Goal: Information Seeking & Learning: Check status

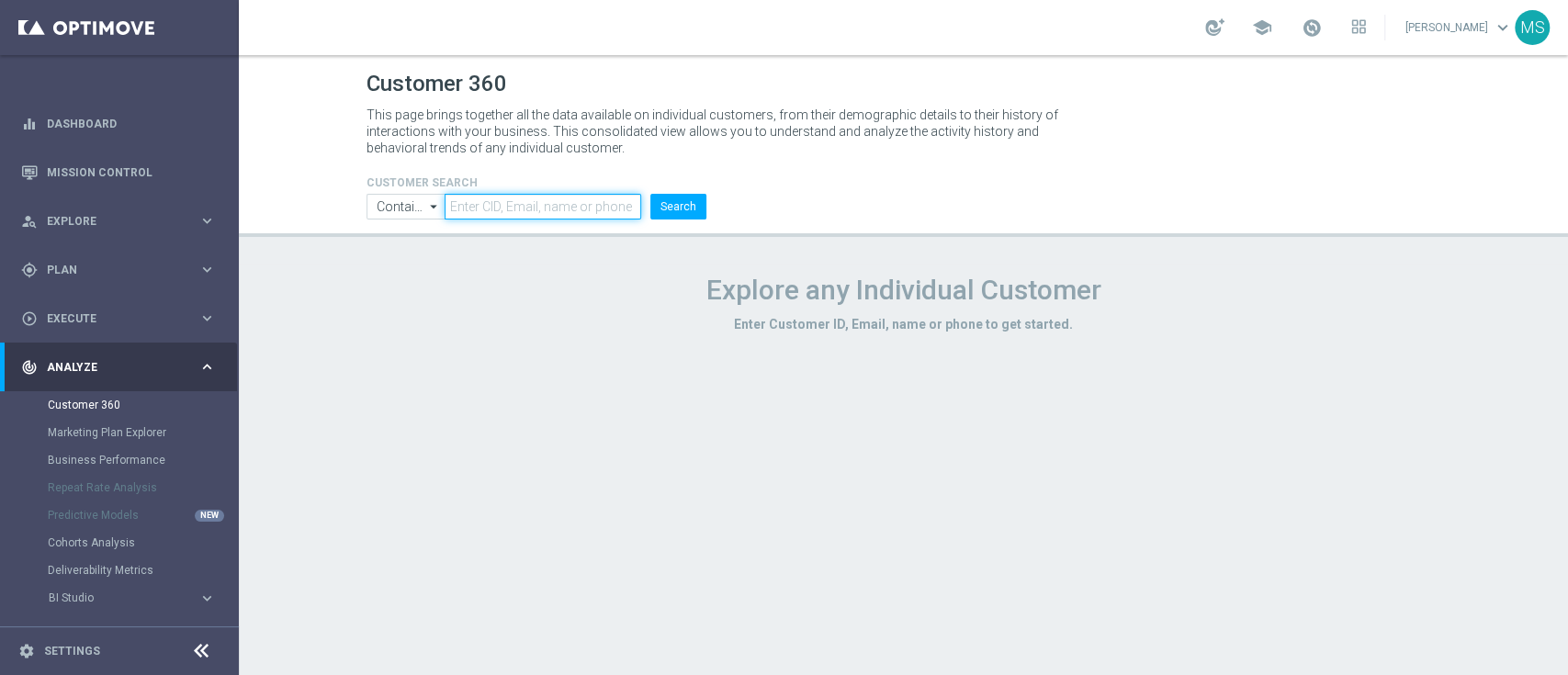
click at [472, 216] on input "text" at bounding box center [543, 206] width 196 height 26
paste input "1240348"
type input "1240348"
click at [405, 218] on input "Contains" at bounding box center [405, 206] width 79 height 26
click at [410, 256] on div "Equals" at bounding box center [406, 260] width 80 height 26
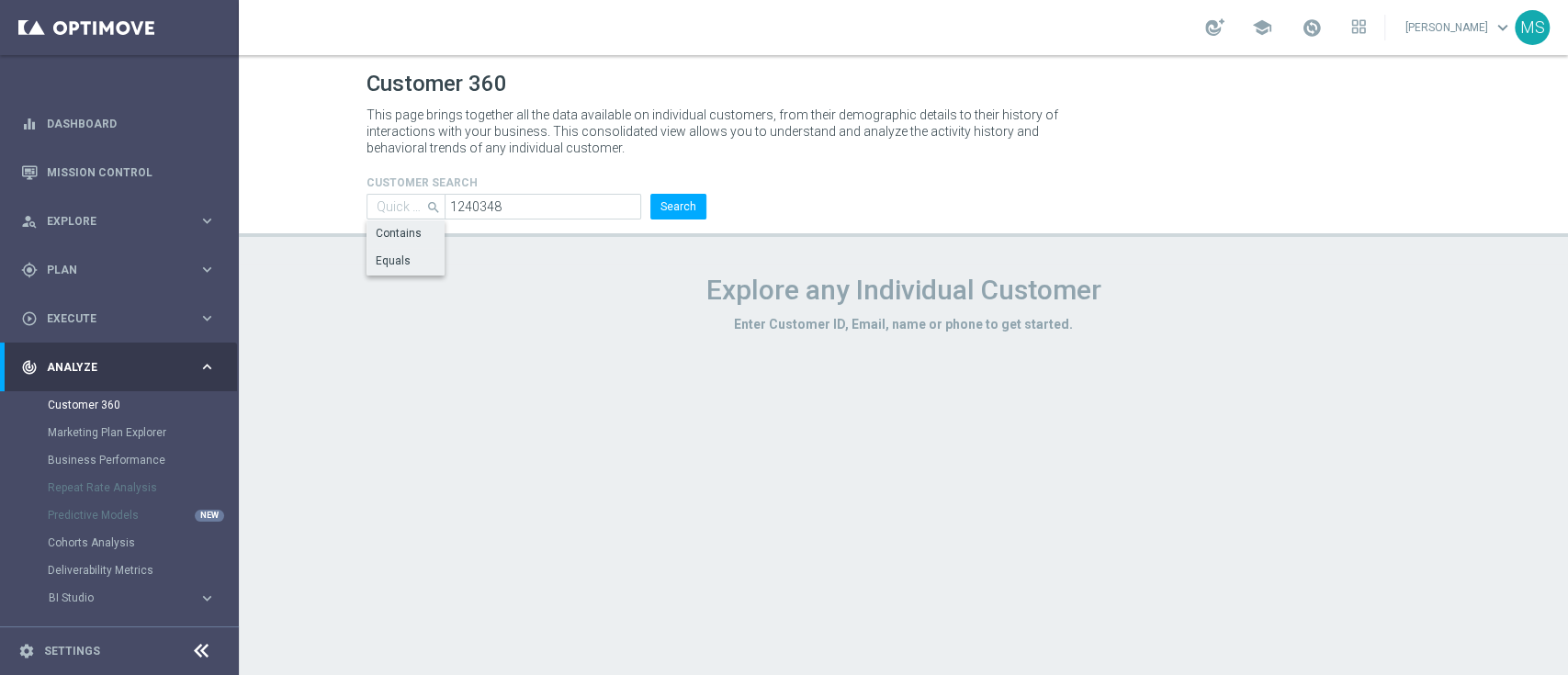
type input "Equals"
click at [676, 208] on button "Search" at bounding box center [678, 206] width 56 height 26
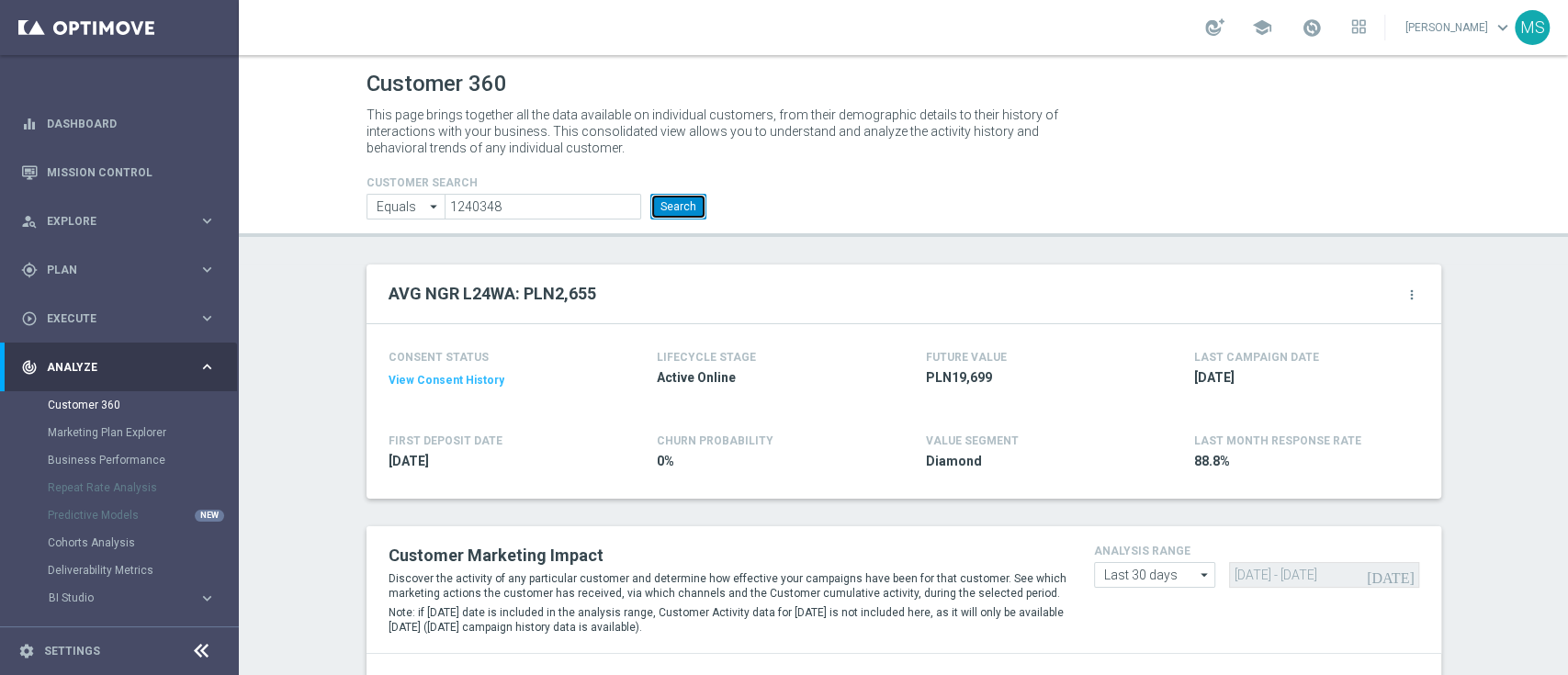
click at [680, 202] on button "Search" at bounding box center [678, 206] width 56 height 26
click at [660, 196] on button "Search" at bounding box center [678, 206] width 56 height 26
click at [660, 198] on button "Search" at bounding box center [678, 206] width 56 height 26
click at [518, 224] on header "Customer 360 This page brings together all the data available on individual cus…" at bounding box center [903, 145] width 1329 height 182
click at [525, 209] on input "1240348" at bounding box center [543, 206] width 196 height 26
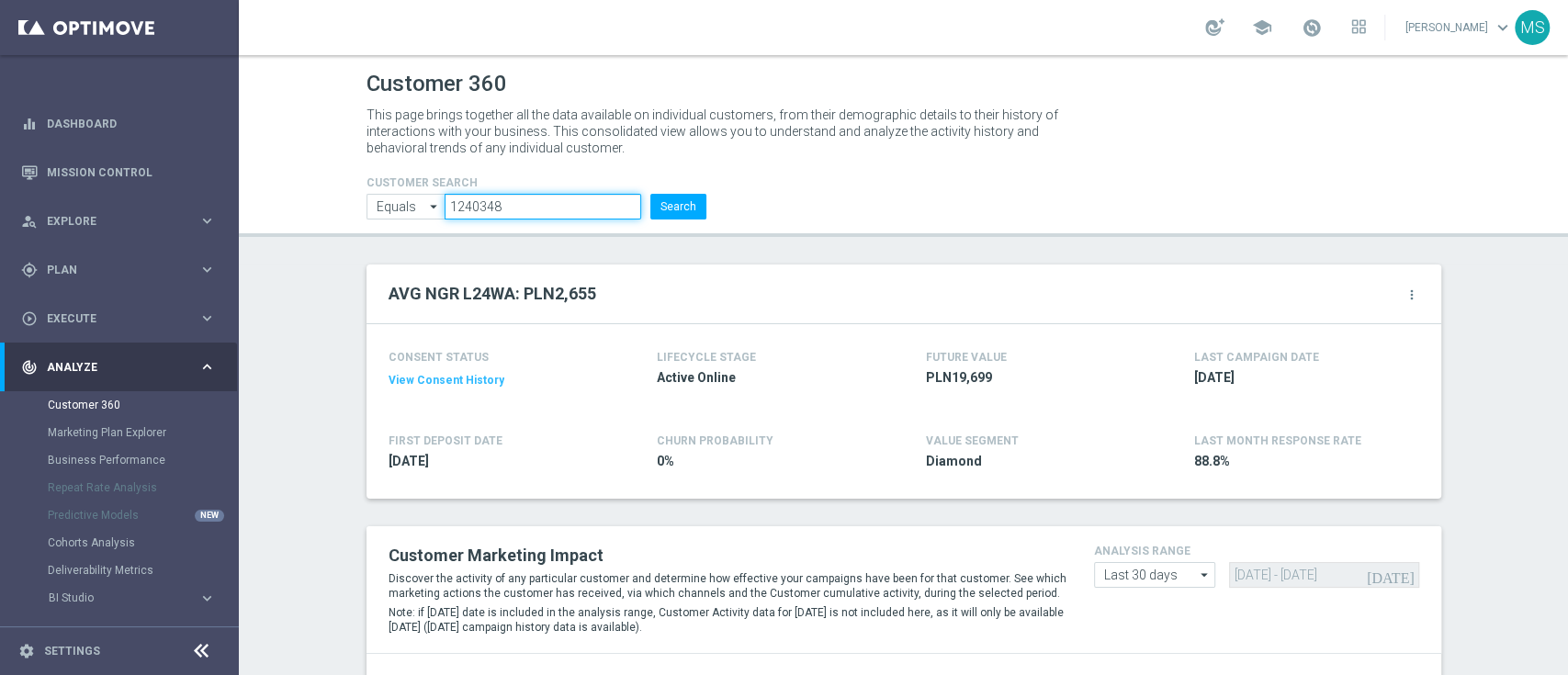
click at [525, 209] on input "1240348" at bounding box center [543, 206] width 196 height 26
paste input "328417"
click at [683, 205] on button "Search" at bounding box center [678, 206] width 56 height 26
click at [493, 209] on input "1328417" at bounding box center [543, 206] width 196 height 26
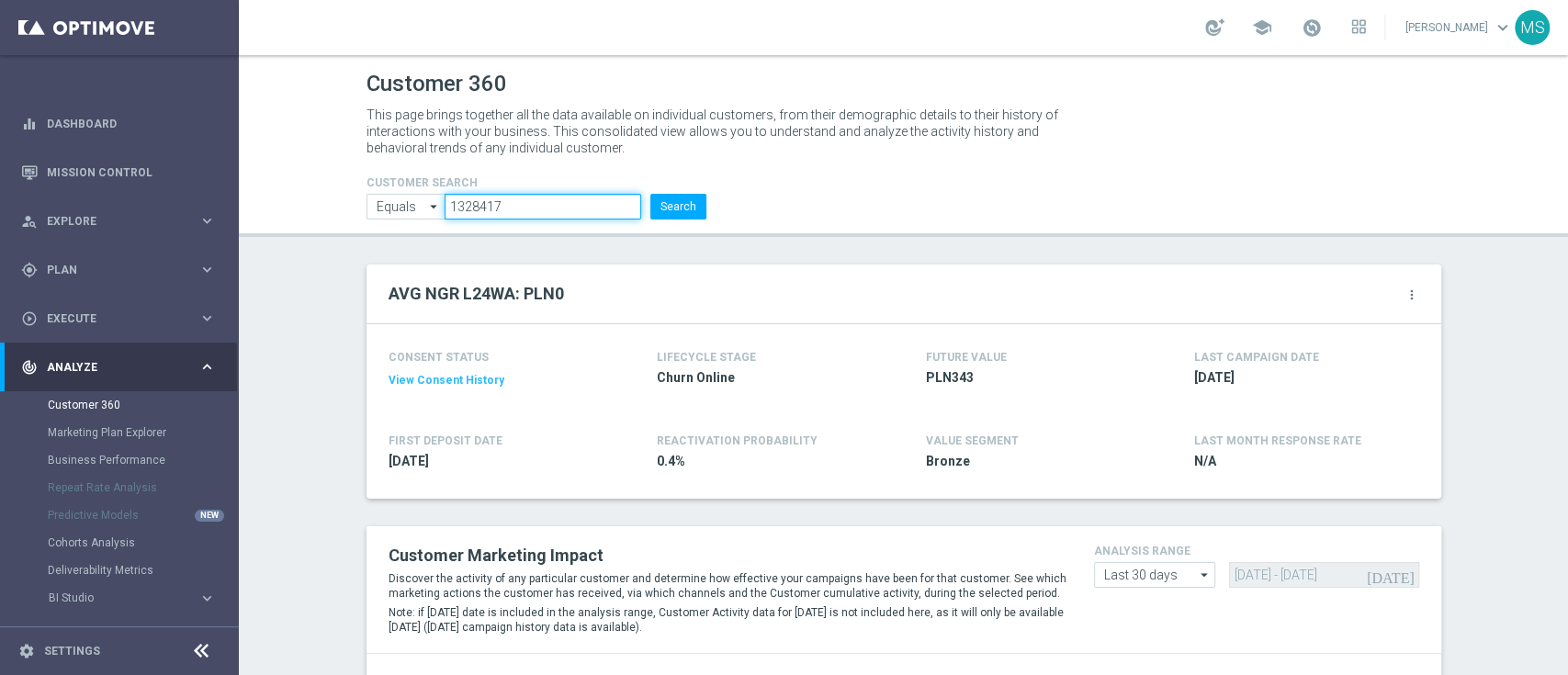
paste input "981961"
type input "981961"
click at [366, 209] on input "Equals" at bounding box center [405, 206] width 79 height 26
click at [417, 256] on div "Equals" at bounding box center [406, 261] width 80 height 28
type input "Equals"
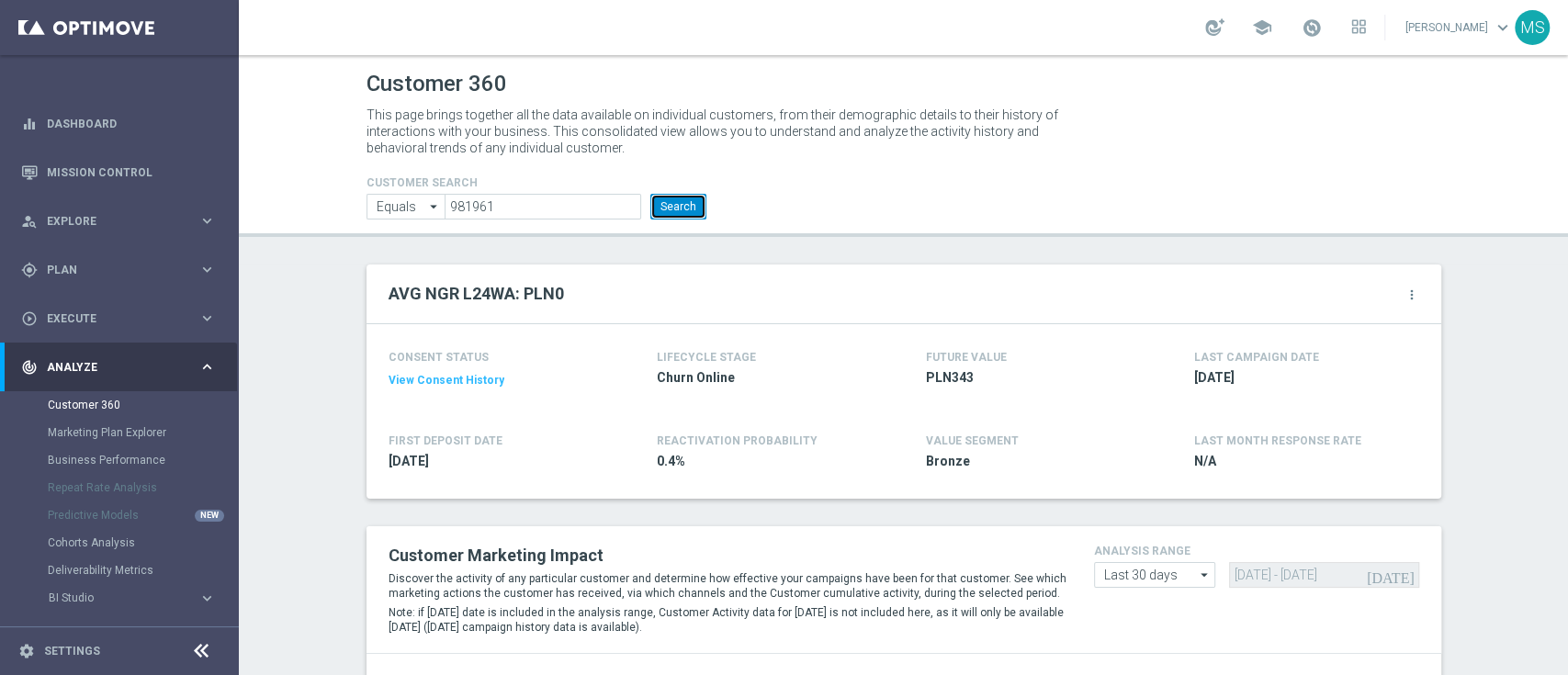
click at [673, 211] on button "Search" at bounding box center [678, 206] width 56 height 26
click at [660, 211] on button "Search" at bounding box center [678, 206] width 56 height 26
click at [681, 204] on button "Search" at bounding box center [678, 206] width 56 height 26
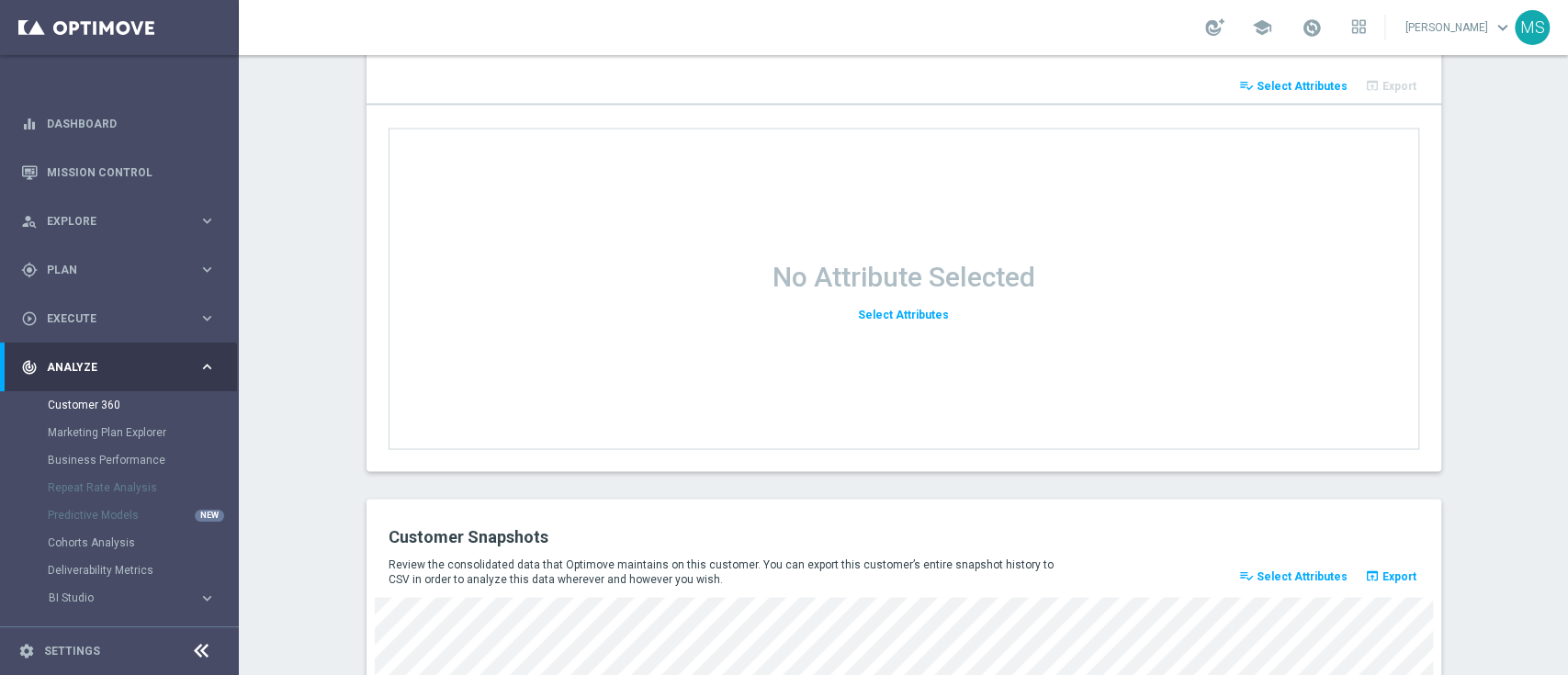
scroll to position [2513, 0]
